Goal: Task Accomplishment & Management: Manage account settings

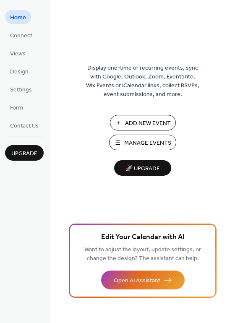
click at [152, 142] on span "Manage Events" at bounding box center [147, 143] width 47 height 9
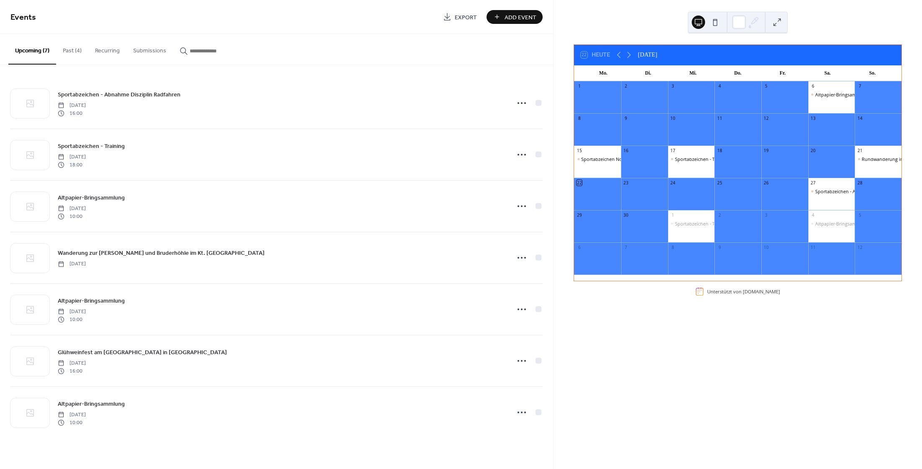
click at [591, 162] on div "Sportabzeichen Nordic Walking" at bounding box center [597, 165] width 47 height 19
click at [604, 159] on div "Sportabzeichen Nordic Walking" at bounding box center [614, 159] width 67 height 6
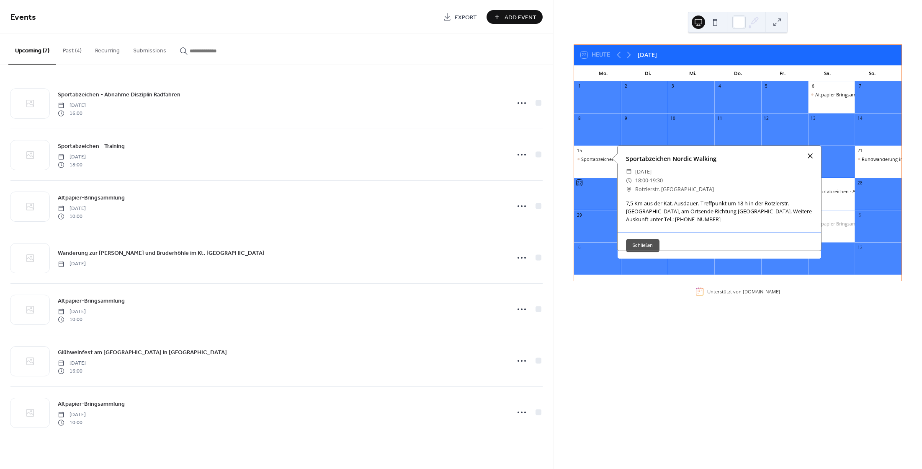
click at [808, 155] on div at bounding box center [811, 156] width 12 height 12
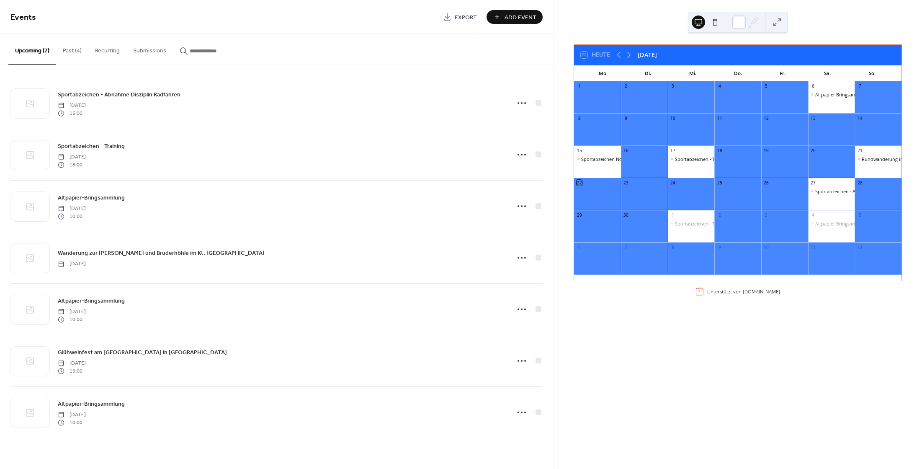
click at [69, 50] on button "Past (4)" at bounding box center [72, 49] width 32 height 30
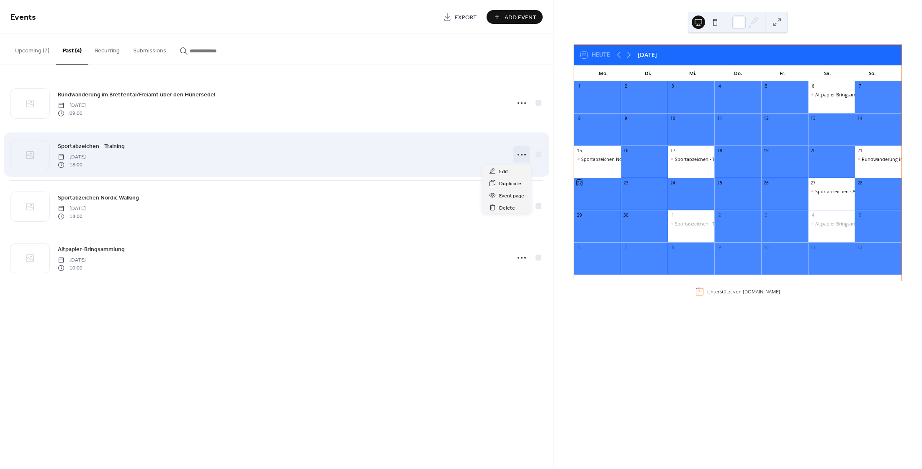
click at [524, 155] on icon at bounding box center [521, 154] width 13 height 13
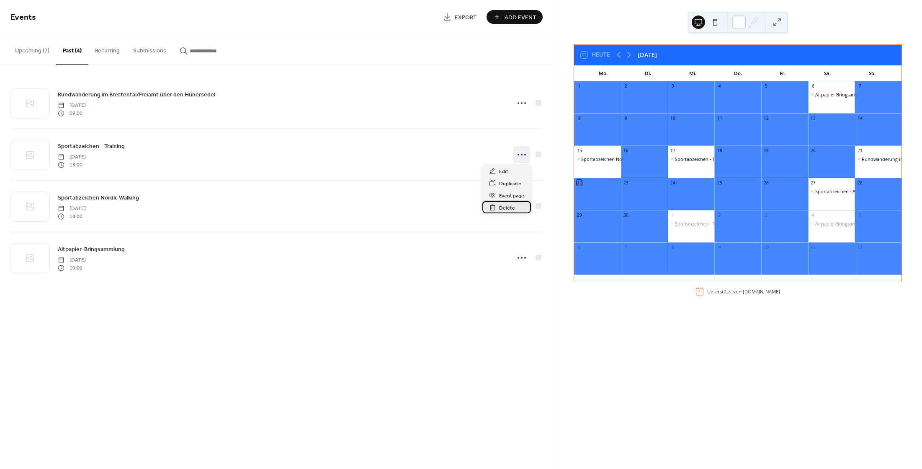
click at [493, 206] on icon at bounding box center [492, 207] width 7 height 7
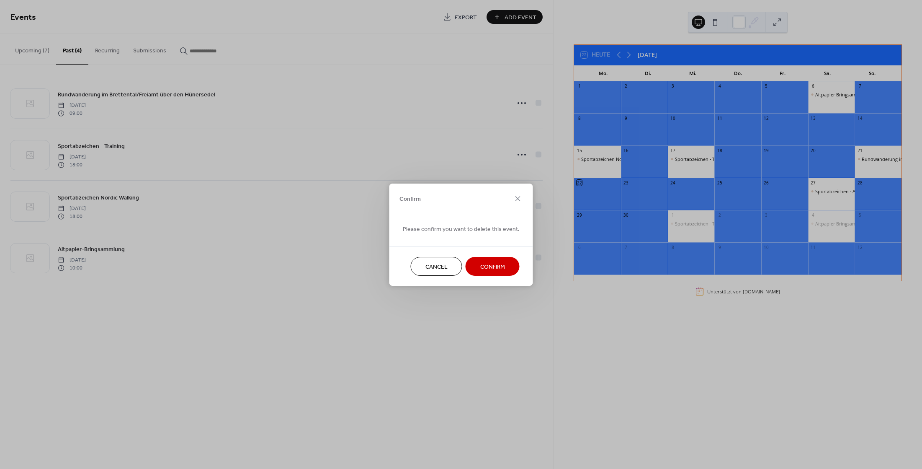
click at [426, 267] on span "Cancel" at bounding box center [437, 266] width 22 height 9
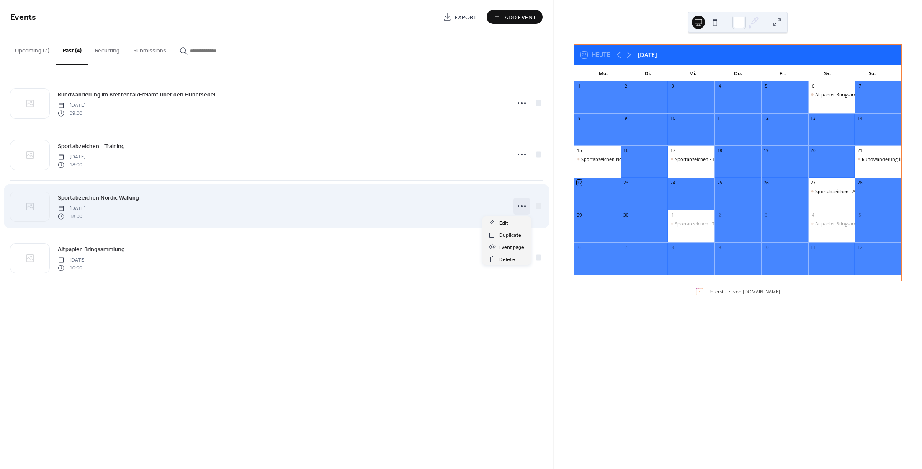
click at [521, 206] on icon at bounding box center [521, 205] width 13 height 13
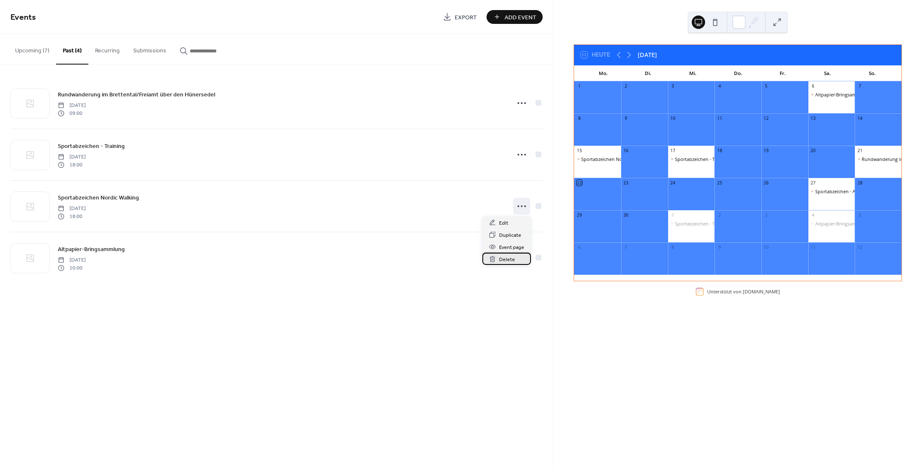
click at [503, 258] on span "Delete" at bounding box center [507, 259] width 16 height 9
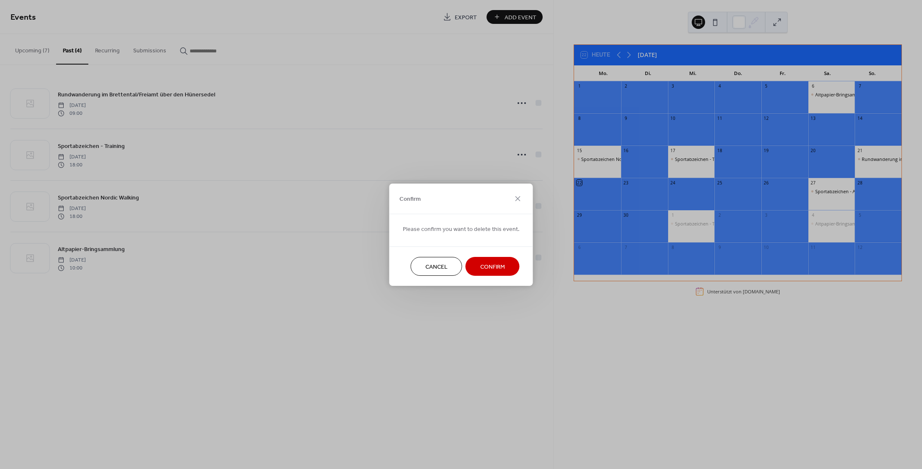
click at [480, 264] on span "Confirm" at bounding box center [492, 266] width 25 height 9
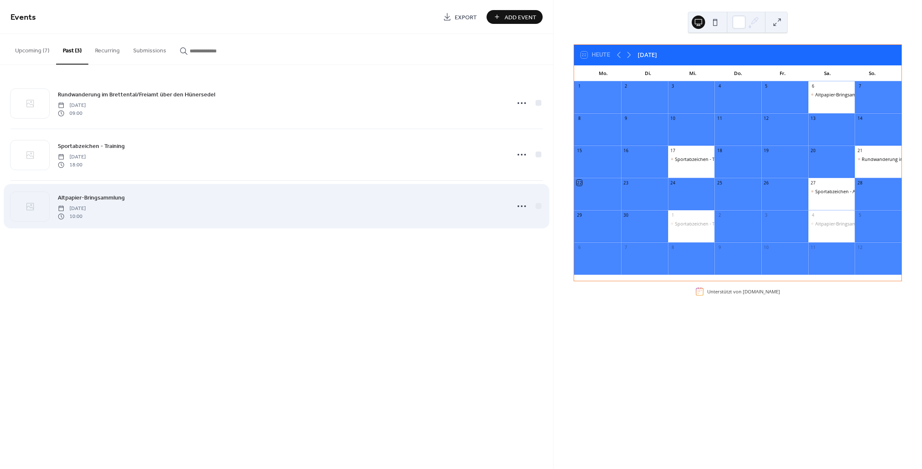
click at [77, 209] on span "Saturday, September 6, 2025" at bounding box center [72, 209] width 28 height 8
click at [520, 206] on icon at bounding box center [521, 205] width 13 height 13
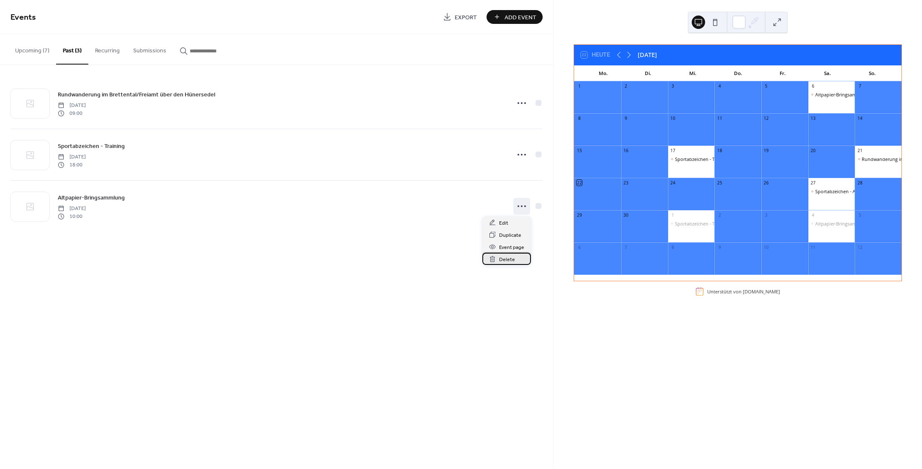
click at [508, 261] on span "Delete" at bounding box center [507, 259] width 16 height 9
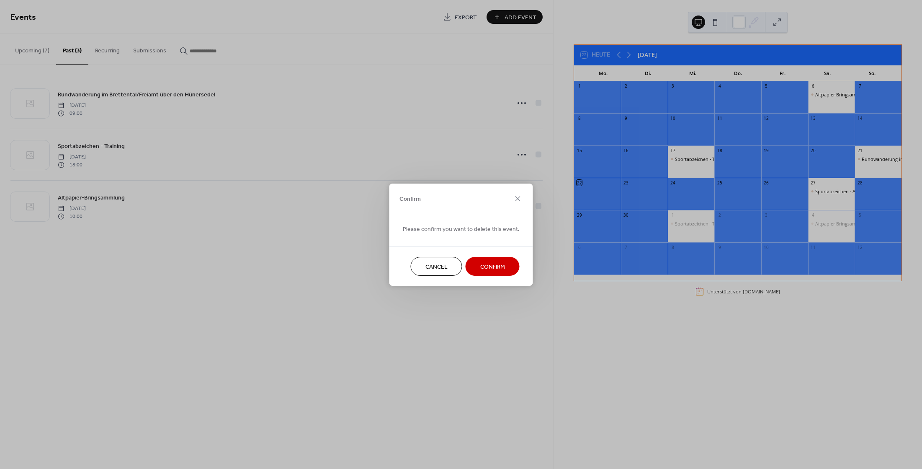
click at [493, 265] on span "Confirm" at bounding box center [492, 266] width 25 height 9
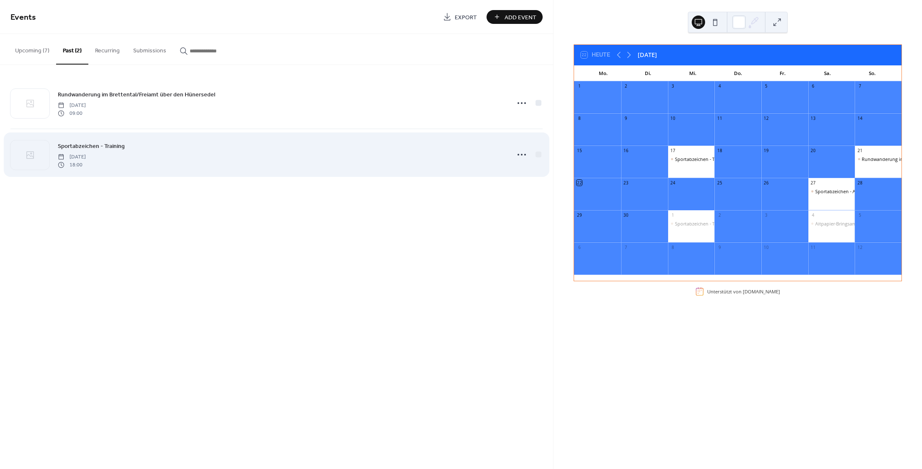
click at [72, 156] on span "Wednesday, September 17, 2025" at bounding box center [72, 157] width 28 height 8
click at [86, 160] on span "Wednesday, September 17, 2025" at bounding box center [72, 157] width 28 height 8
click at [525, 156] on icon at bounding box center [521, 154] width 13 height 13
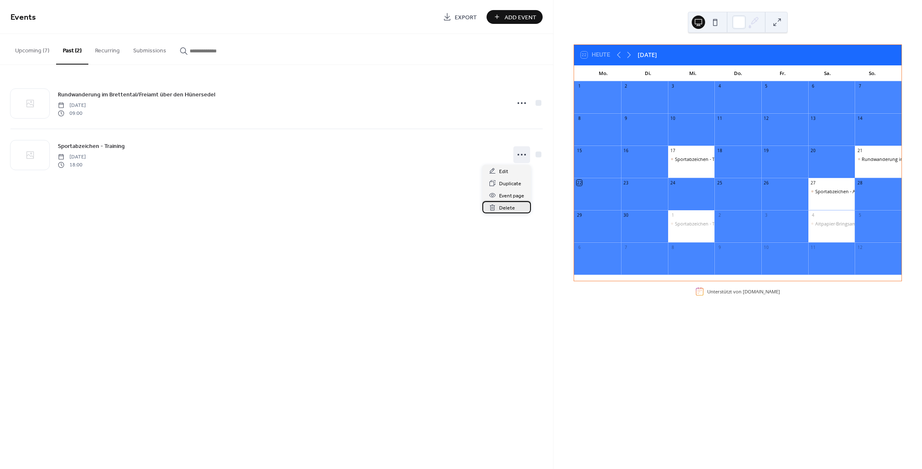
click at [493, 209] on icon at bounding box center [492, 207] width 7 height 7
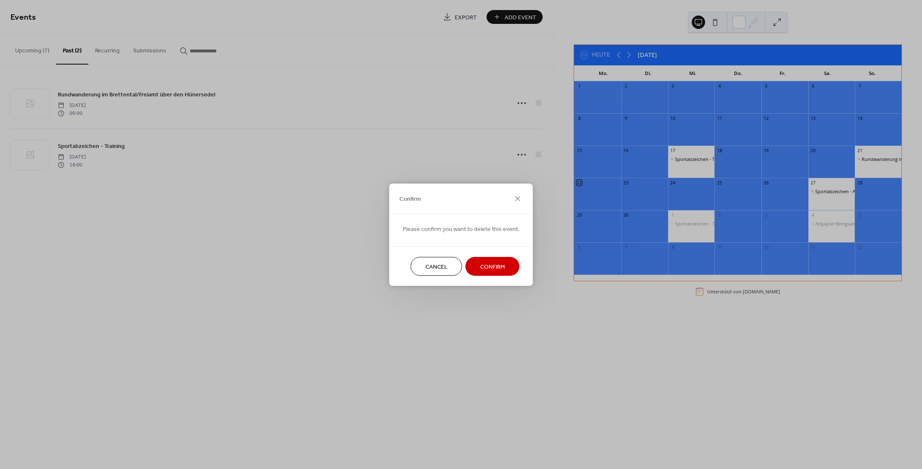
click at [491, 266] on span "Confirm" at bounding box center [492, 266] width 25 height 9
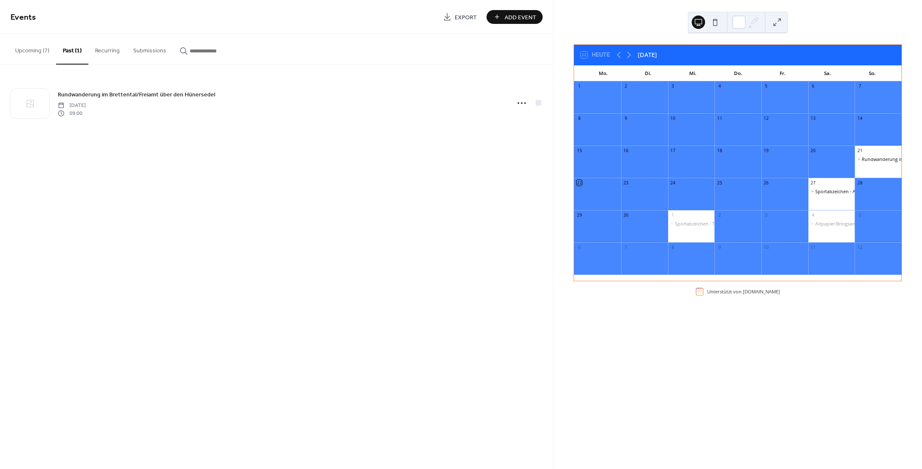
click at [147, 49] on button "Submissions" at bounding box center [149, 49] width 46 height 30
click at [30, 49] on button "Upcoming (7)" at bounding box center [32, 49] width 48 height 30
